Goal: Book appointment/travel/reservation

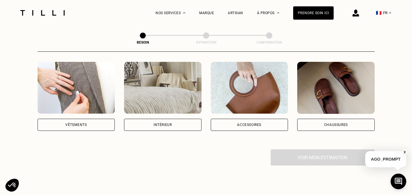
scroll to position [111, 0]
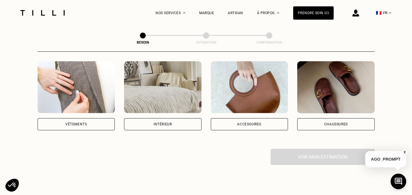
click at [98, 126] on div "Catégorie Vêtements Intérieur Accessoires Chaussures Voir mon estimation" at bounding box center [206, 87] width 337 height 155
click at [96, 121] on div "Vêtements" at bounding box center [77, 124] width 78 height 12
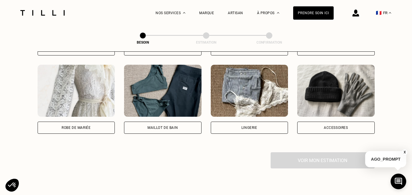
scroll to position [423, 0]
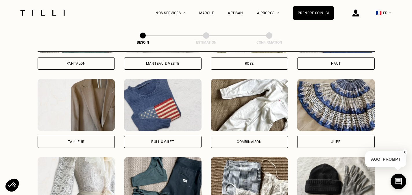
click at [96, 121] on img at bounding box center [77, 105] width 78 height 52
select select "FR"
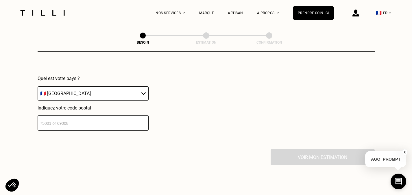
scroll to position [568, 0]
click at [95, 121] on input "number" at bounding box center [93, 122] width 111 height 15
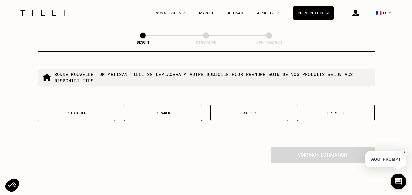
scroll to position [718, 0]
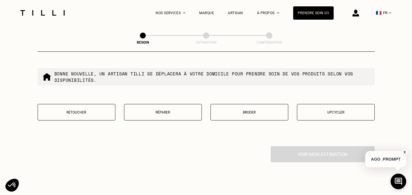
type input "92500"
click at [83, 110] on p "Retoucher" at bounding box center [76, 112] width 71 height 4
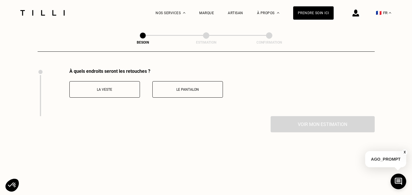
scroll to position [796, 0]
click at [102, 87] on p "La veste" at bounding box center [105, 89] width 64 height 4
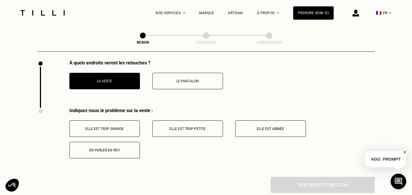
scroll to position [804, 0]
click at [119, 127] on p "Elle est trop grande" at bounding box center [105, 129] width 64 height 4
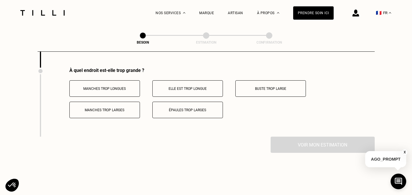
scroll to position [914, 0]
click at [161, 89] on button "Elle est trop longue" at bounding box center [187, 88] width 71 height 16
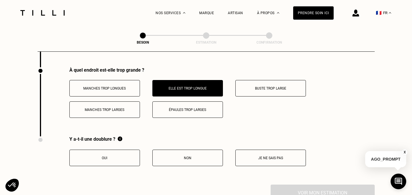
click at [166, 102] on button "Épaules trop larges" at bounding box center [187, 110] width 71 height 16
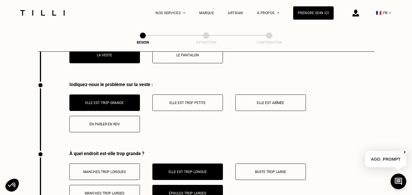
scroll to position [780, 0]
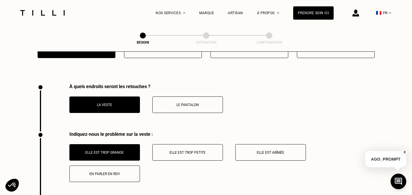
click at [171, 105] on button "Le pantalon" at bounding box center [187, 105] width 71 height 16
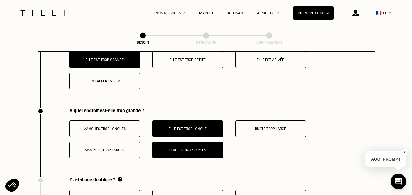
scroll to position [874, 0]
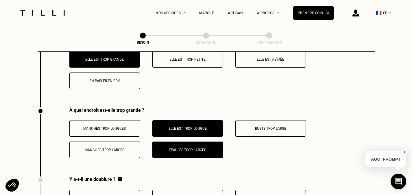
click at [119, 127] on p "Manches trop longues" at bounding box center [105, 129] width 64 height 4
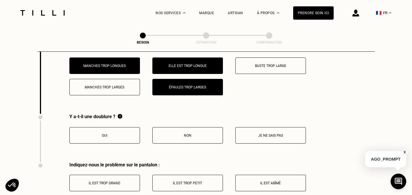
scroll to position [937, 0]
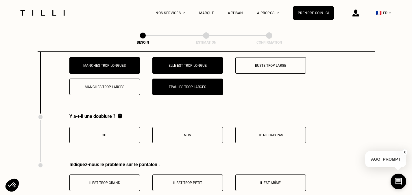
click at [112, 133] on p "Oui" at bounding box center [105, 135] width 64 height 4
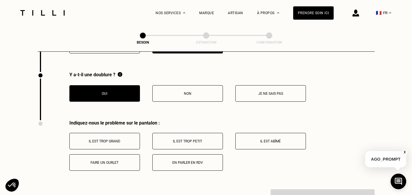
scroll to position [979, 0]
click at [117, 139] on p "Il est trop grand" at bounding box center [105, 141] width 64 height 4
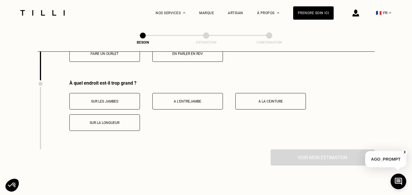
scroll to position [1086, 0]
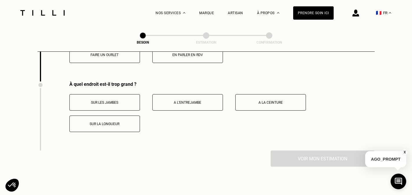
click at [113, 101] on p "Sur les jambes" at bounding box center [105, 103] width 64 height 4
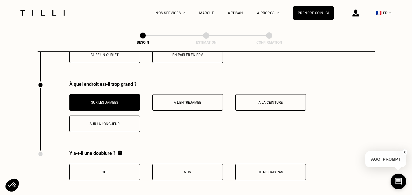
click at [172, 101] on p "A l’entrejambe" at bounding box center [188, 103] width 64 height 4
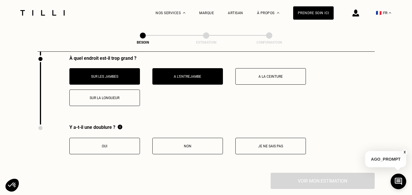
scroll to position [1112, 0]
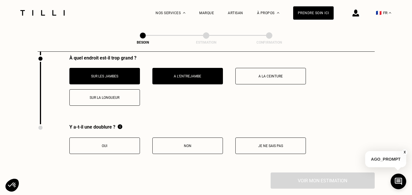
click at [131, 145] on button "Oui" at bounding box center [104, 146] width 71 height 16
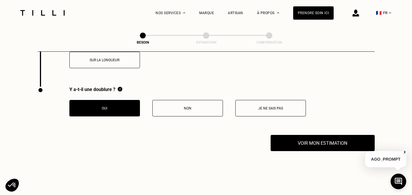
scroll to position [1153, 0]
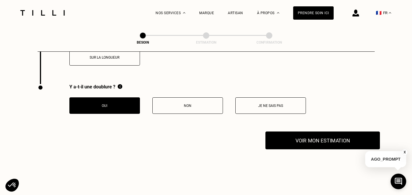
click at [315, 140] on button "Voir mon estimation" at bounding box center [323, 141] width 115 height 18
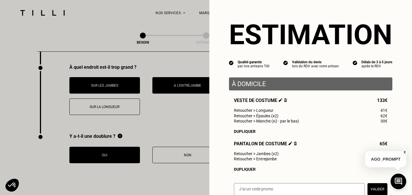
scroll to position [74, 0]
